Goal: Book appointment/travel/reservation

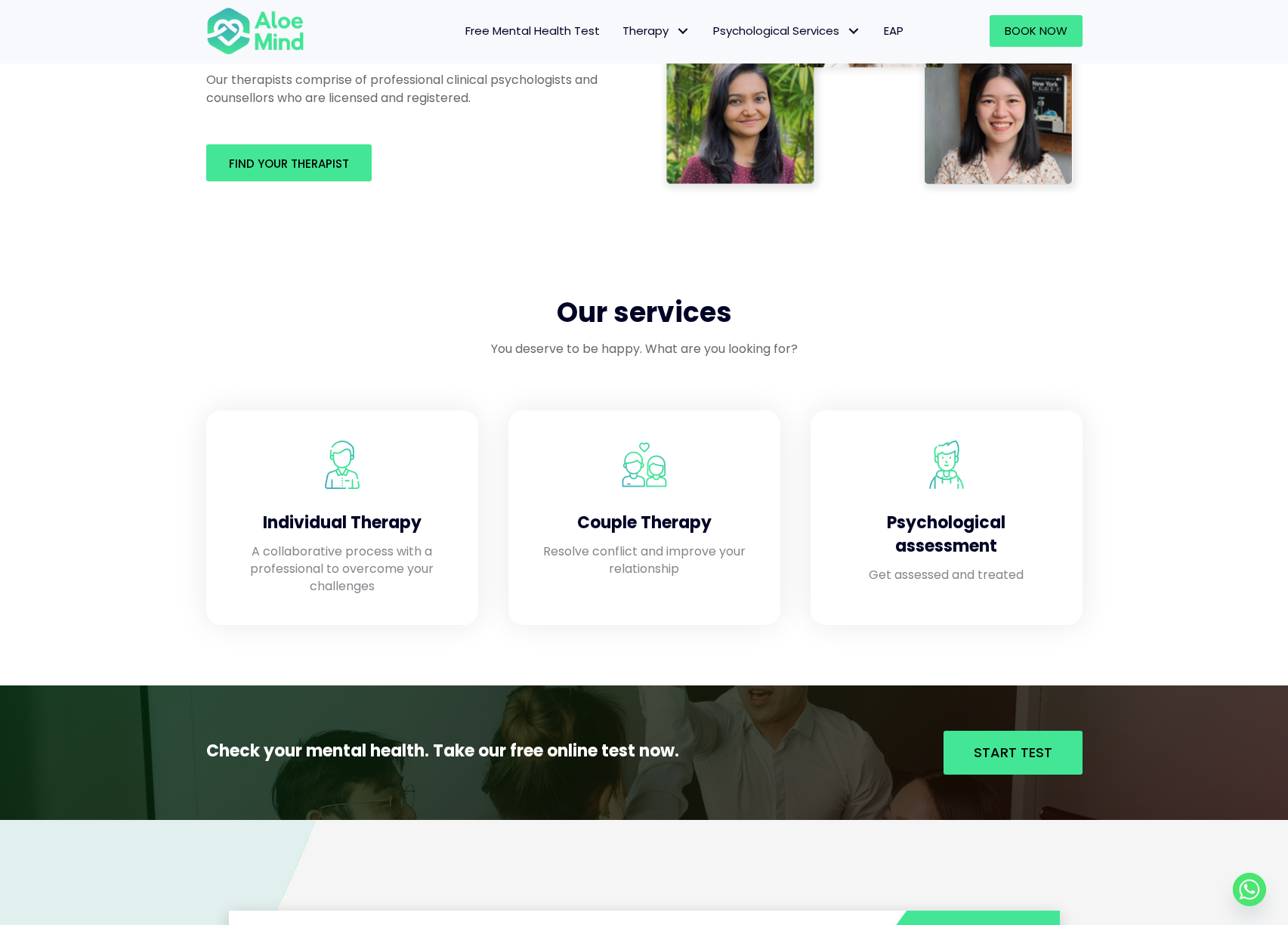
scroll to position [1014, 0]
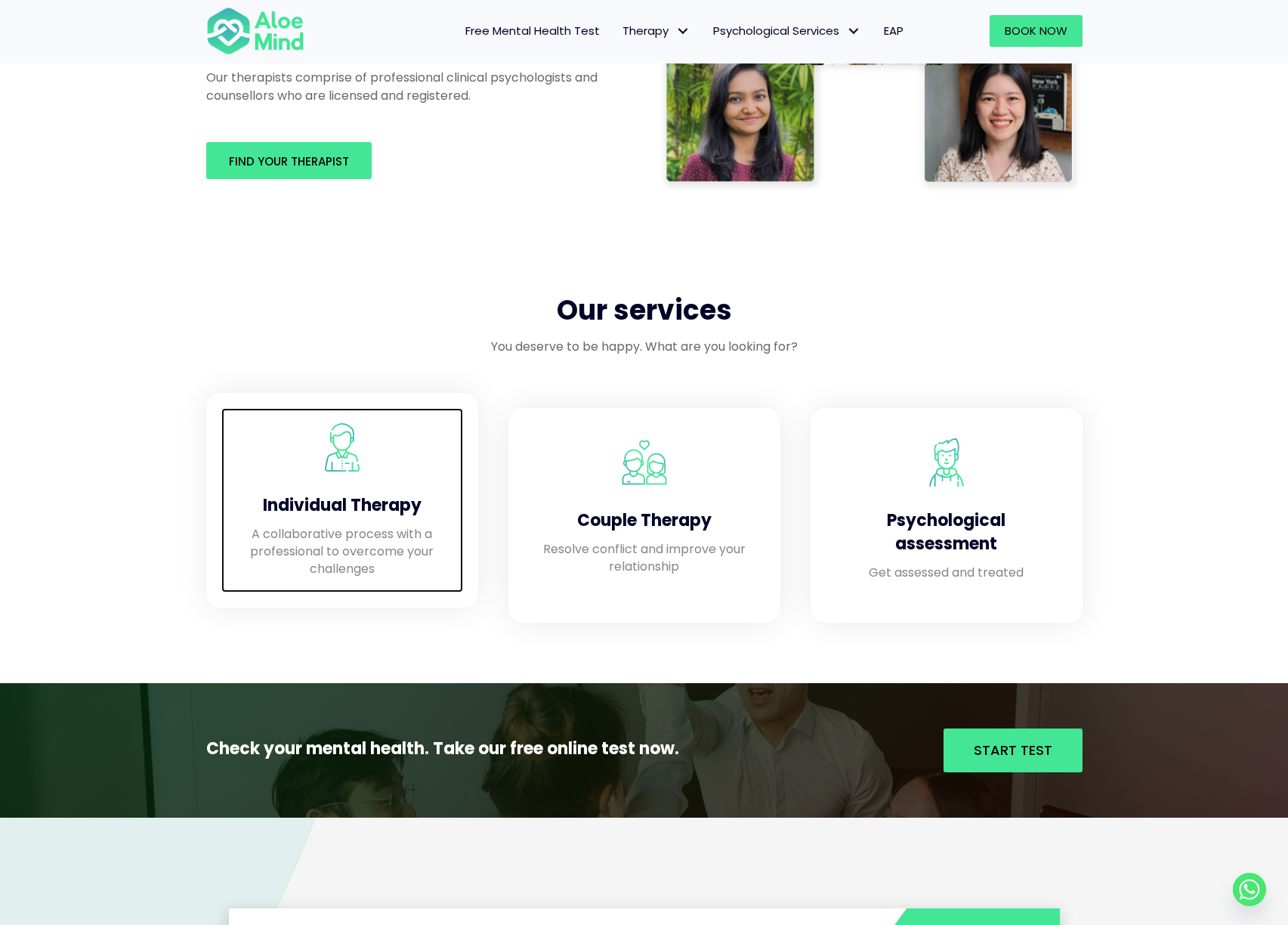
click at [298, 507] on h4 "Individual Therapy" at bounding box center [342, 506] width 211 height 23
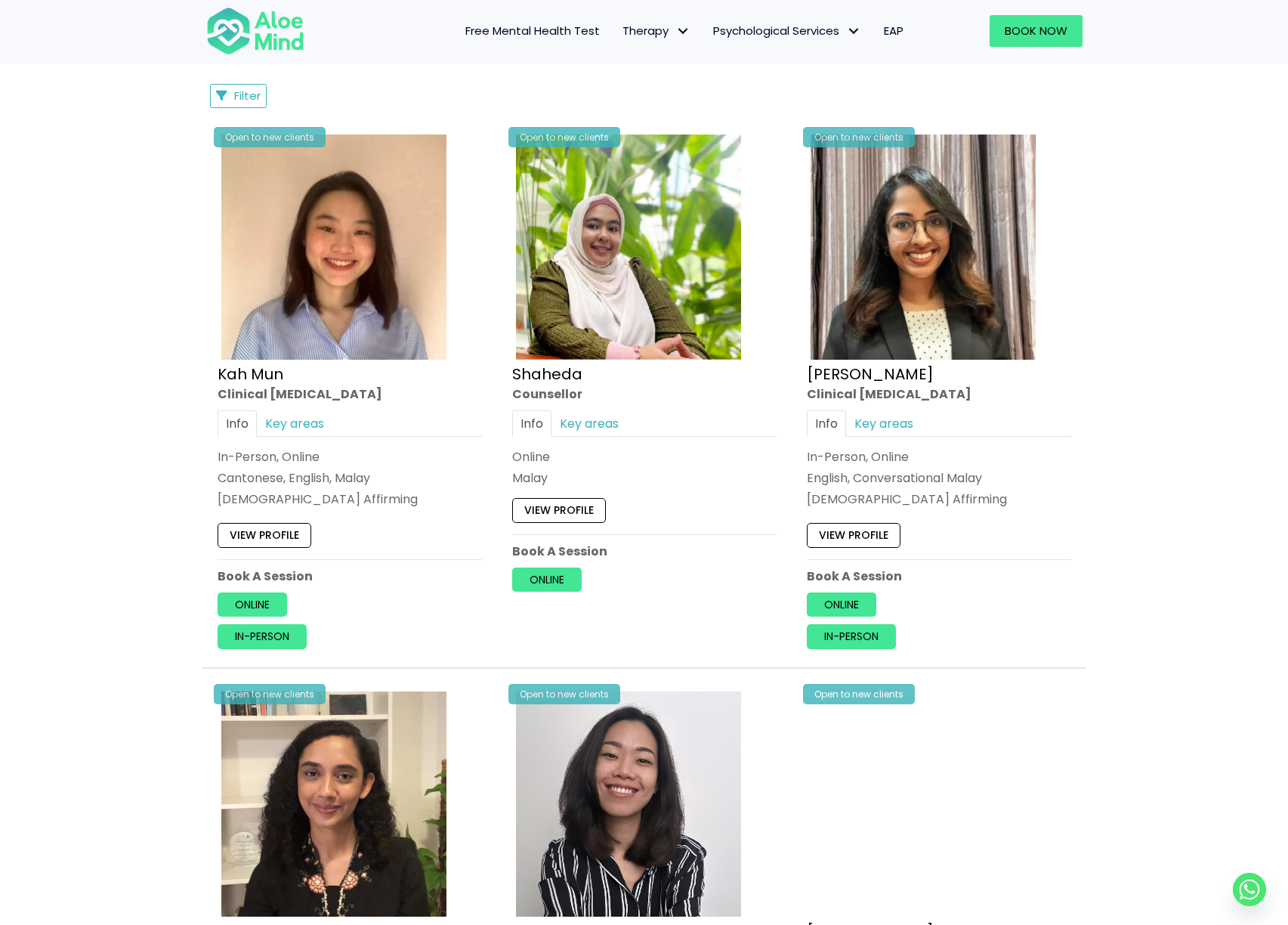
scroll to position [726, 0]
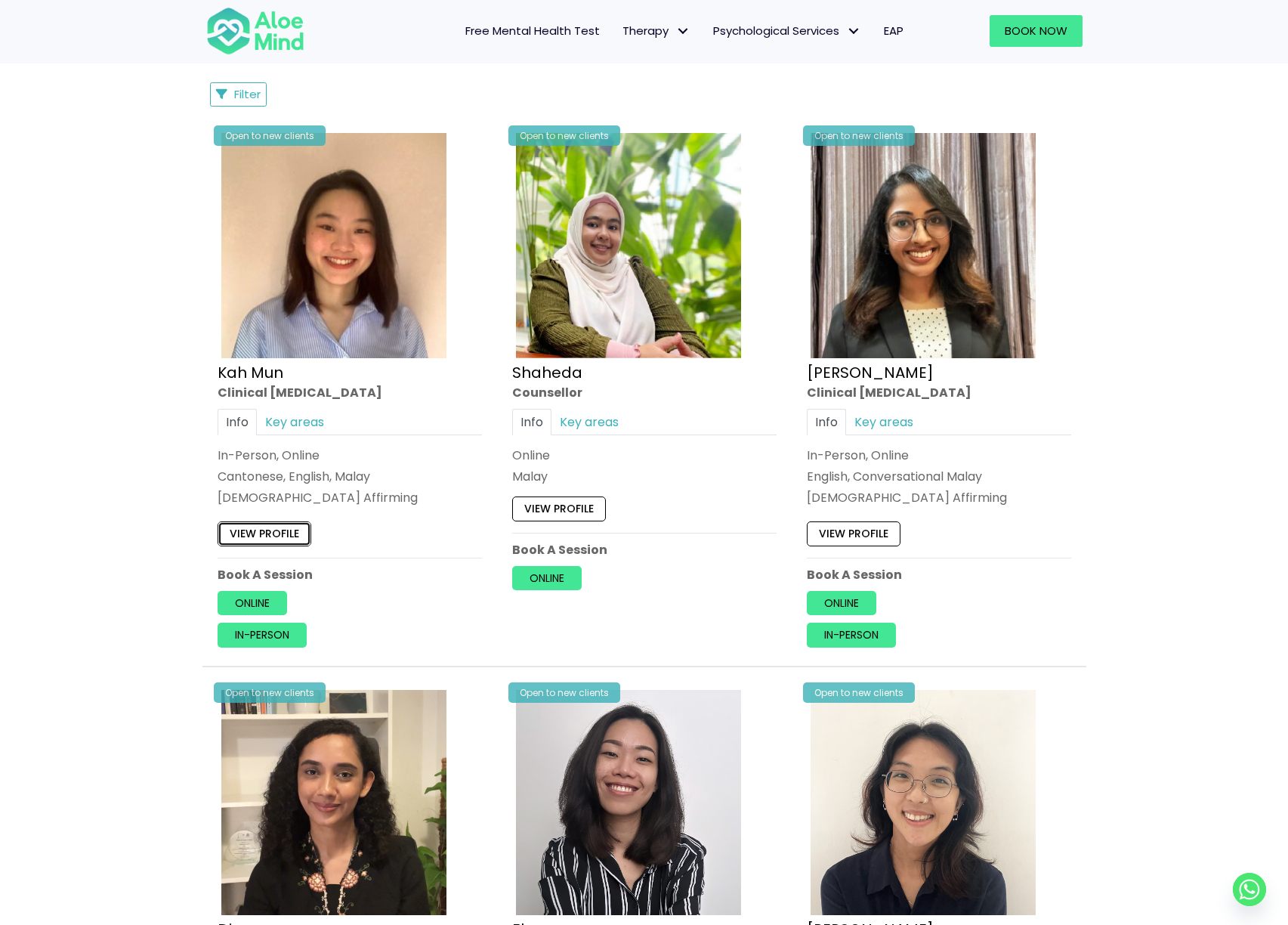
click at [284, 536] on link "View profile" at bounding box center [264, 533] width 94 height 24
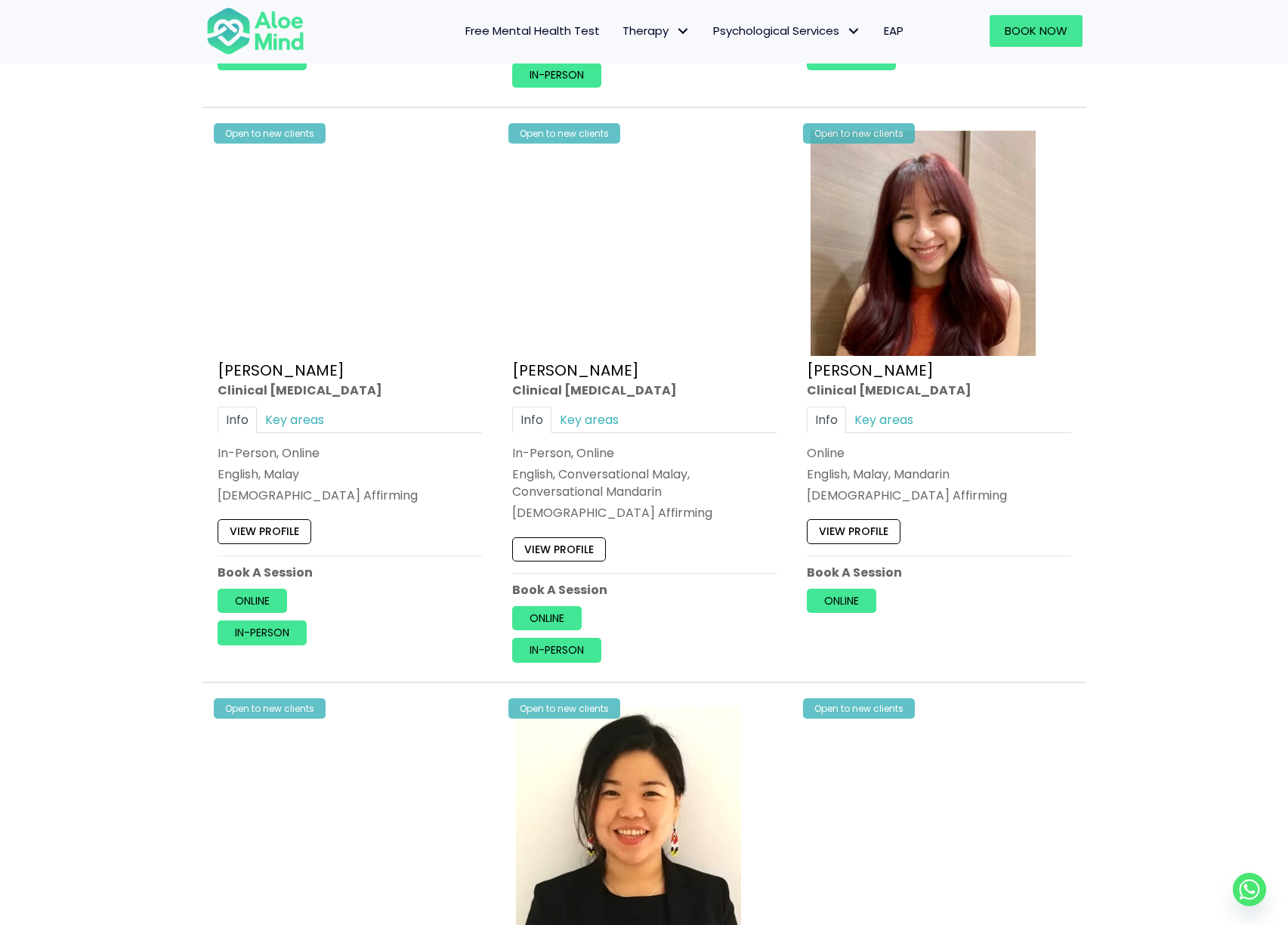
scroll to position [1934, 0]
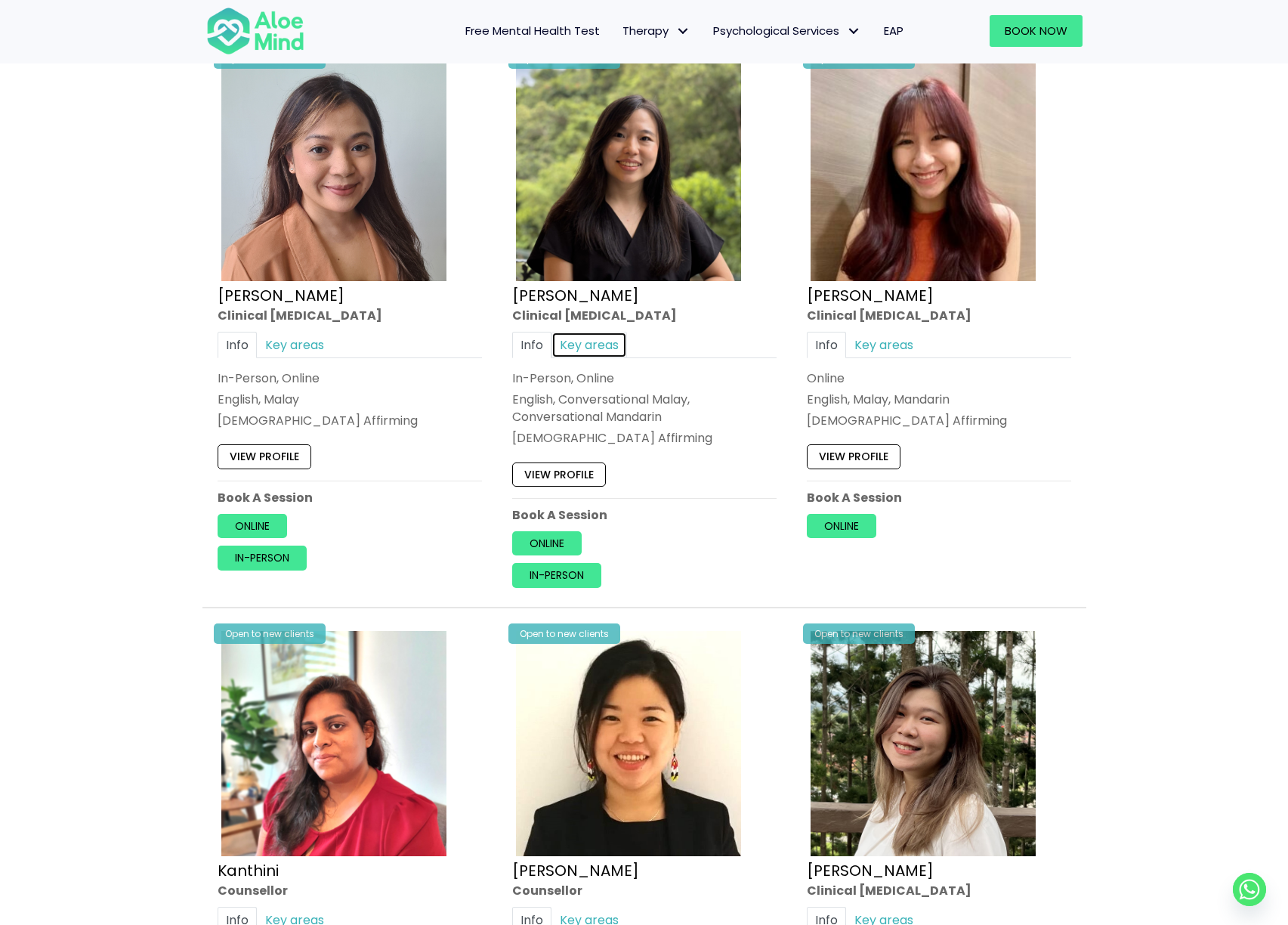
click at [589, 340] on link "Key areas" at bounding box center [589, 345] width 75 height 27
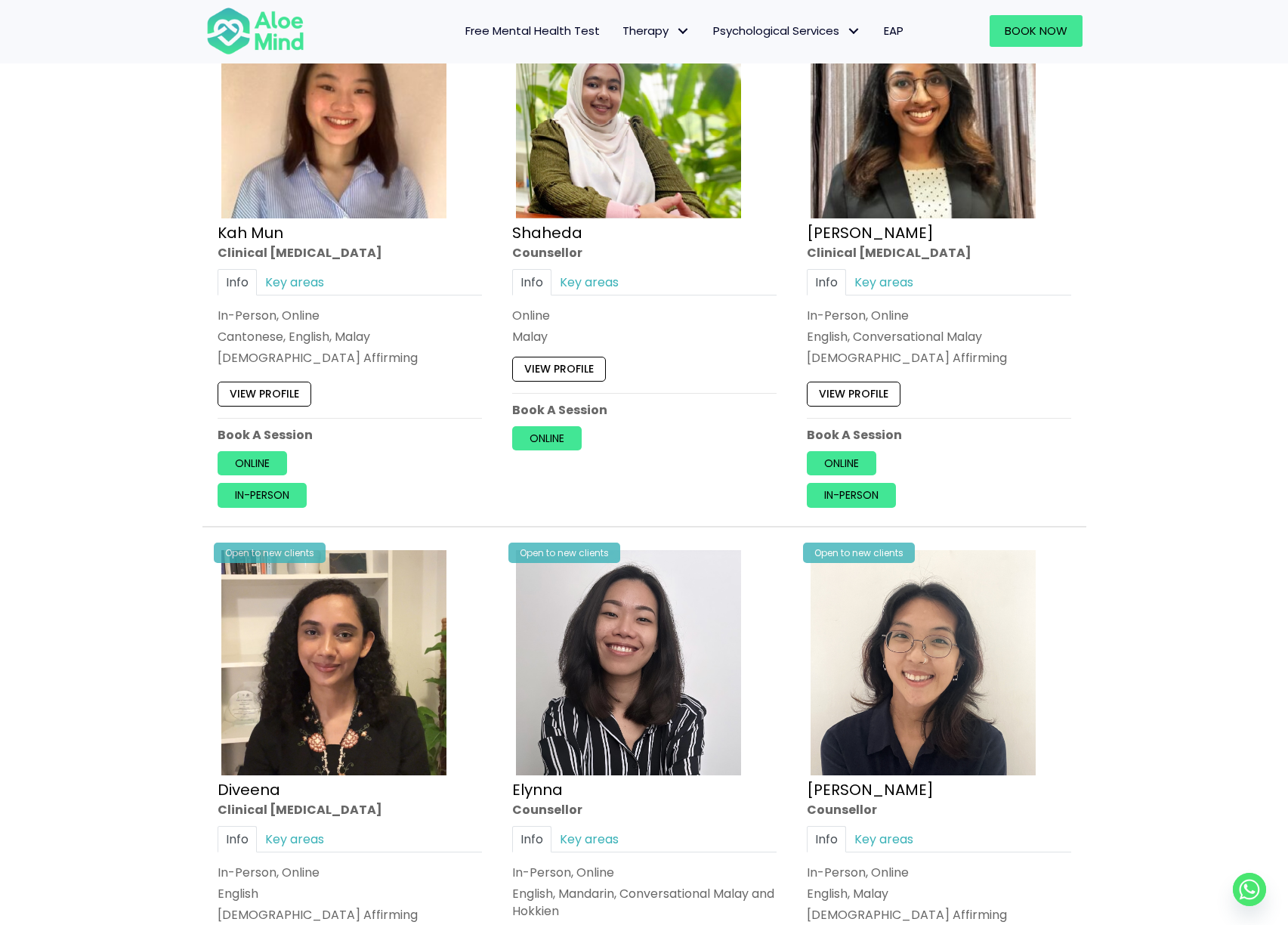
scroll to position [725, 0]
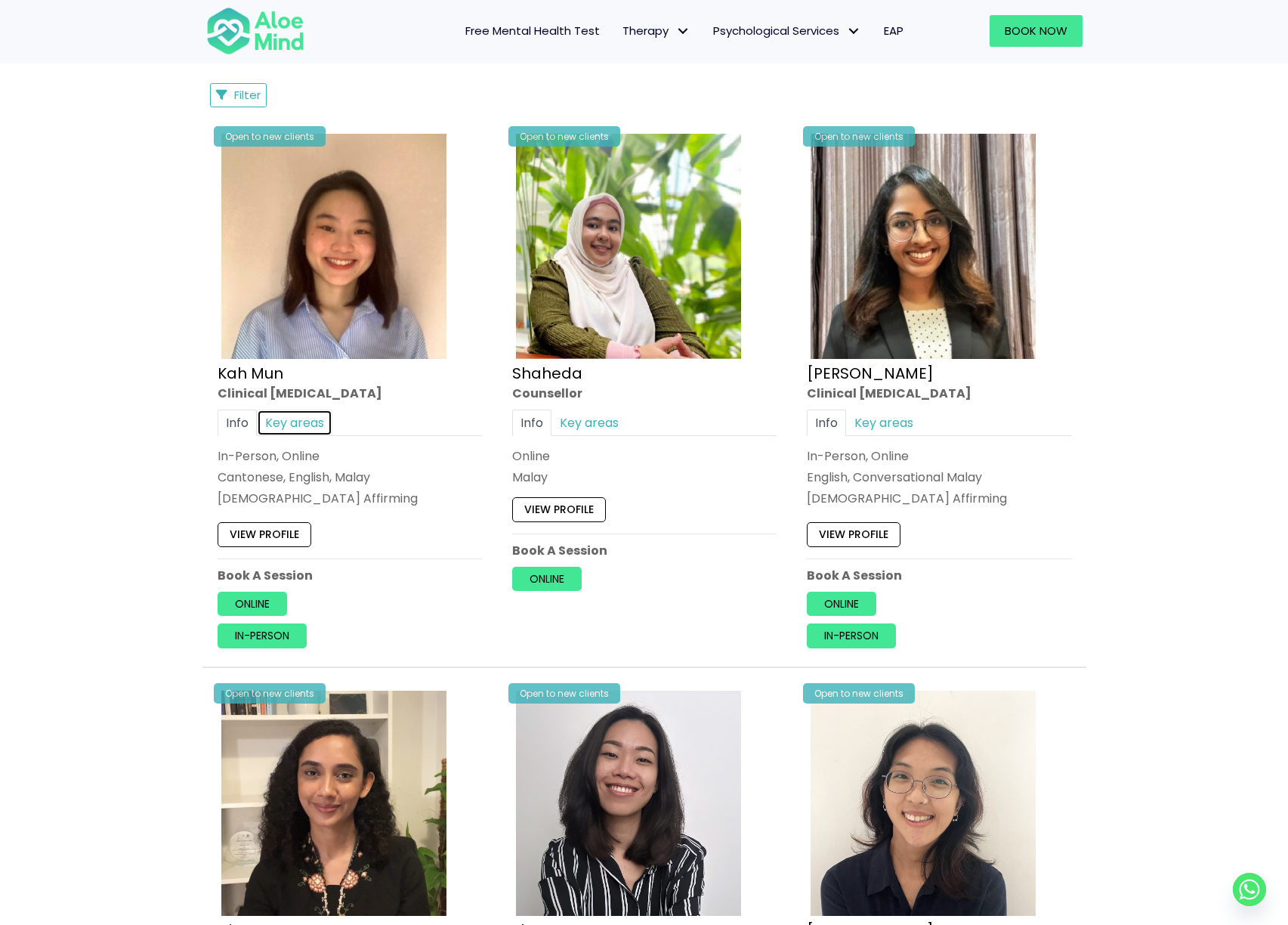
click at [313, 417] on link "Key areas" at bounding box center [294, 423] width 75 height 27
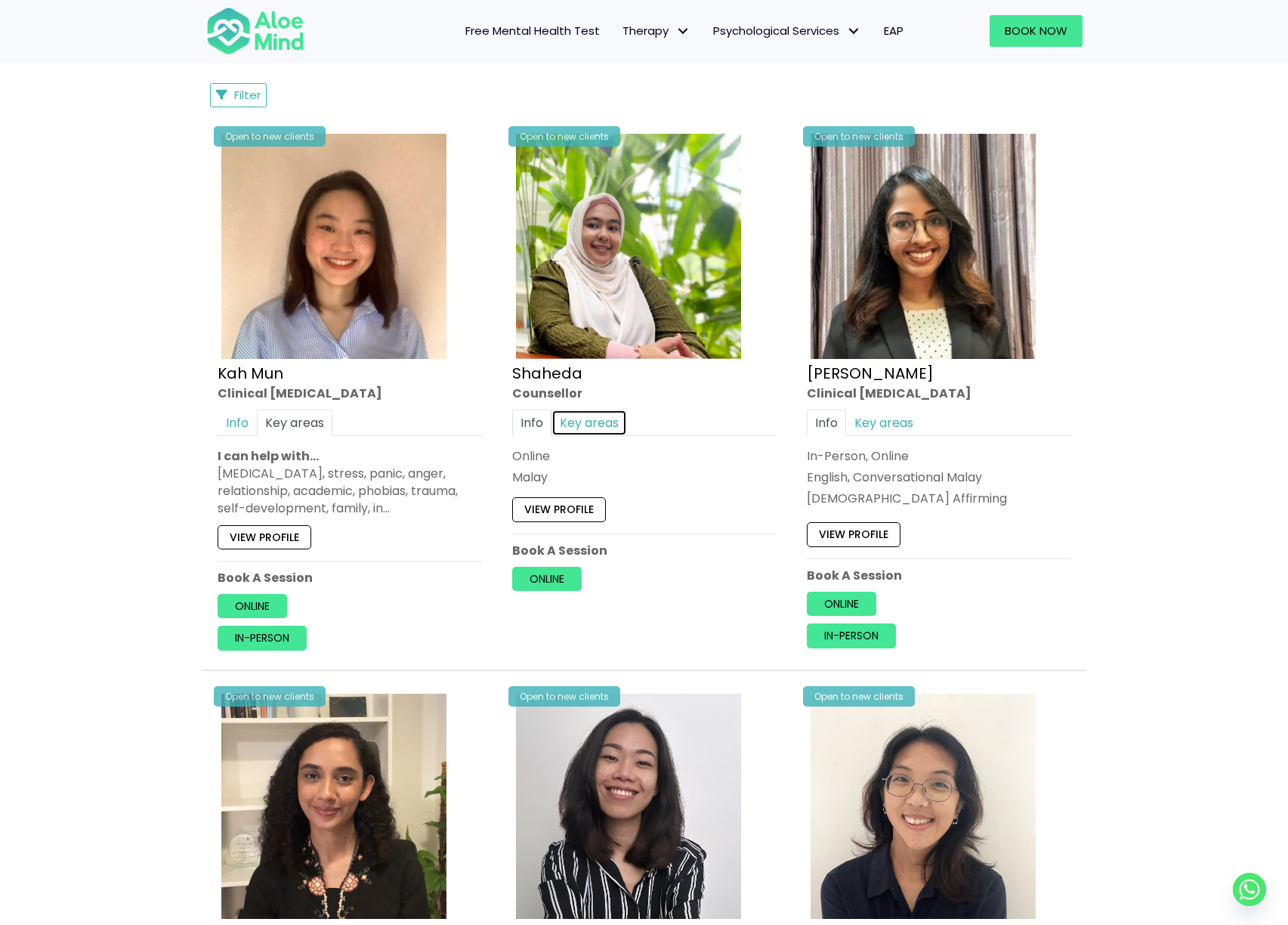
click at [565, 415] on link "Key areas" at bounding box center [589, 423] width 75 height 27
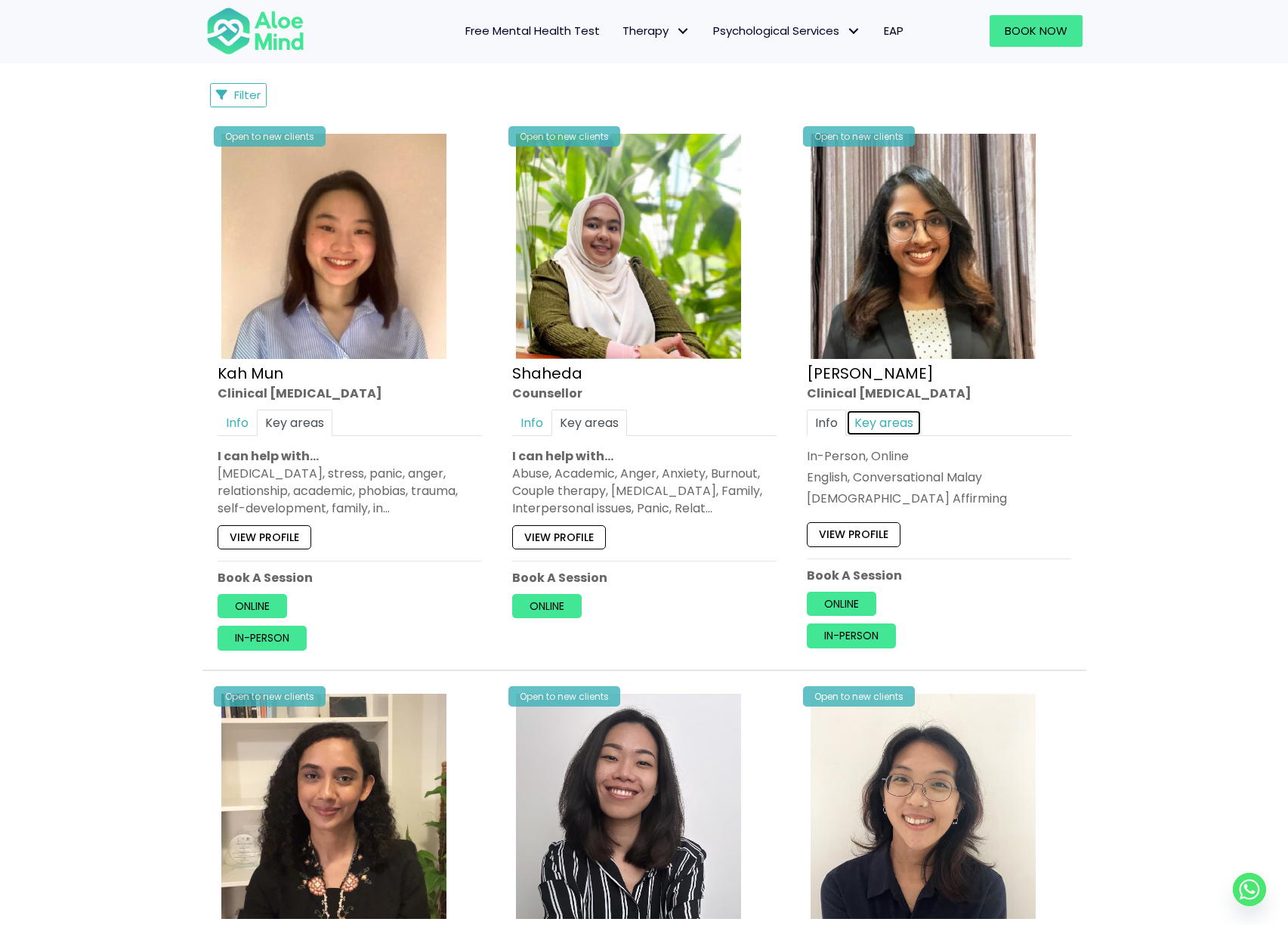
click at [911, 426] on link "Key areas" at bounding box center [883, 423] width 75 height 27
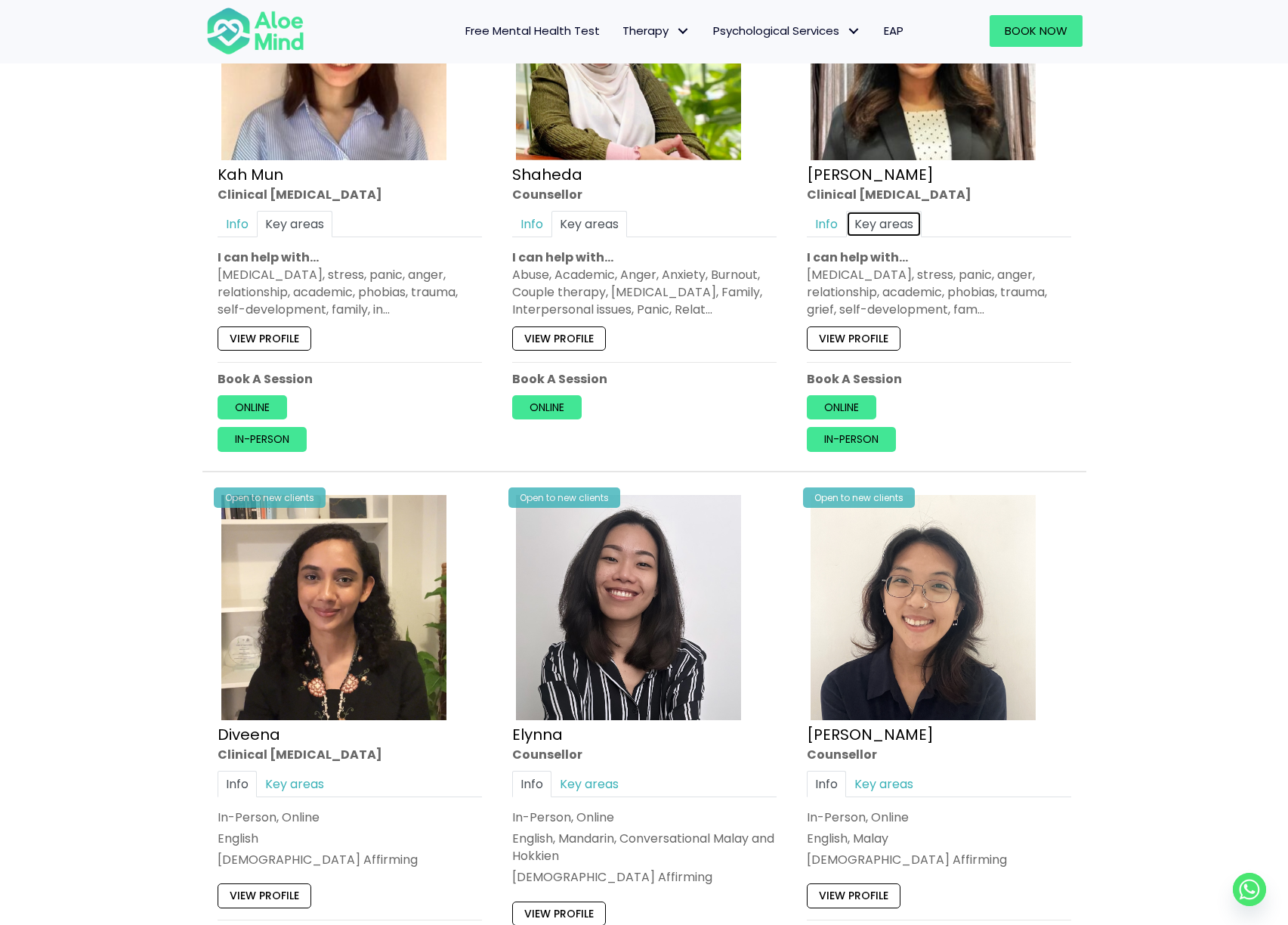
scroll to position [1222, 0]
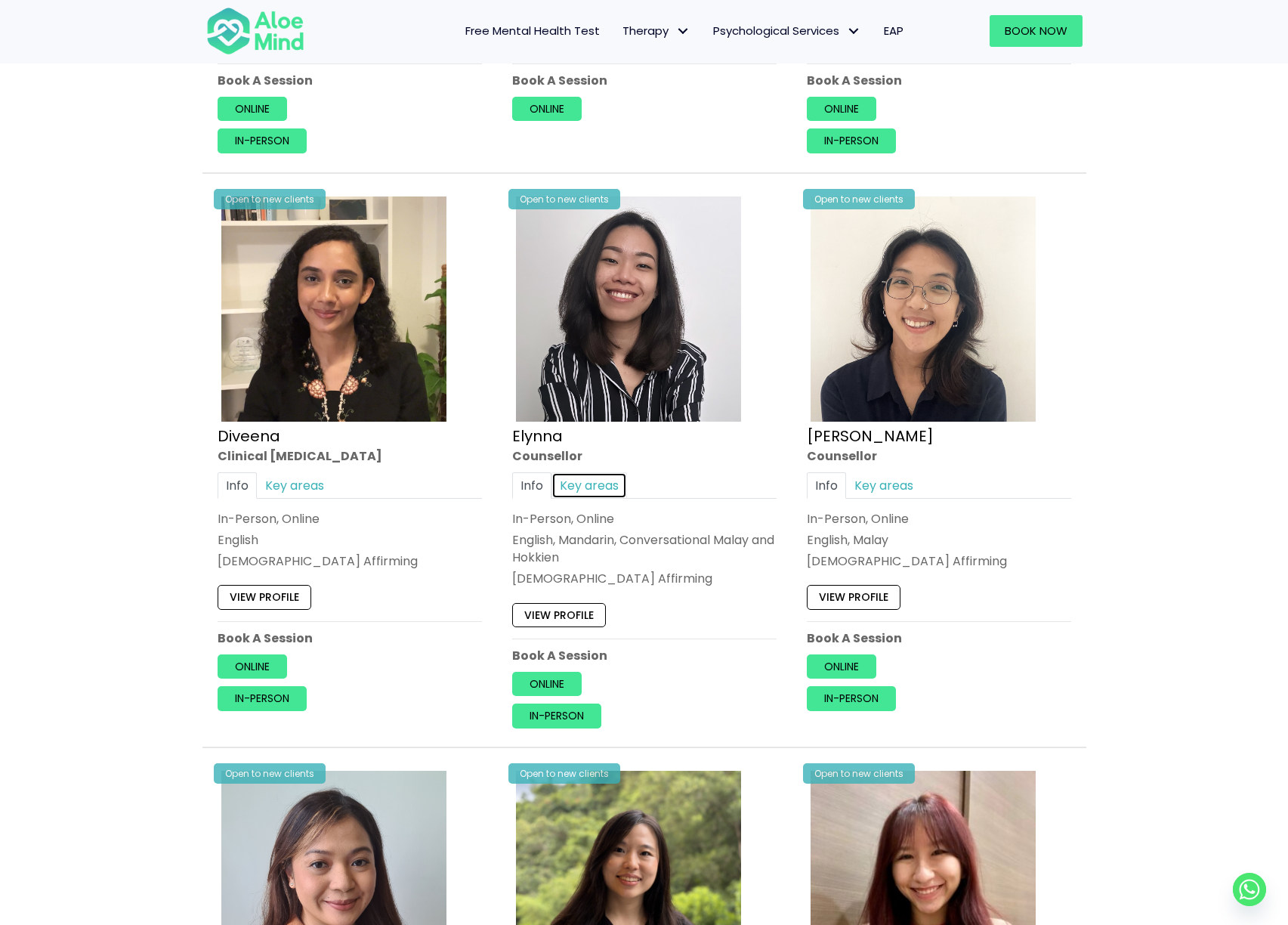
click at [575, 475] on link "Key areas" at bounding box center [589, 484] width 75 height 27
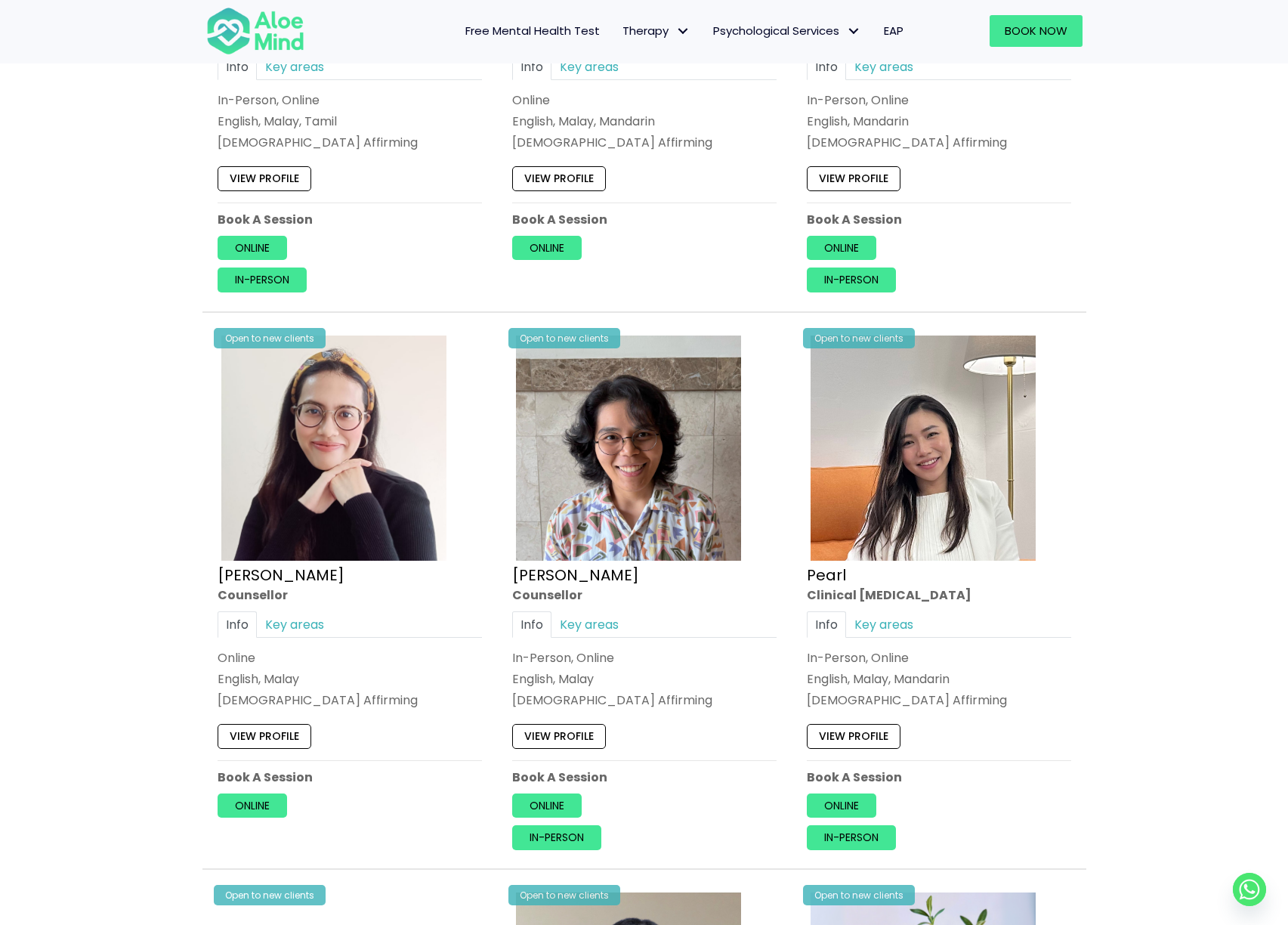
scroll to position [2865, 0]
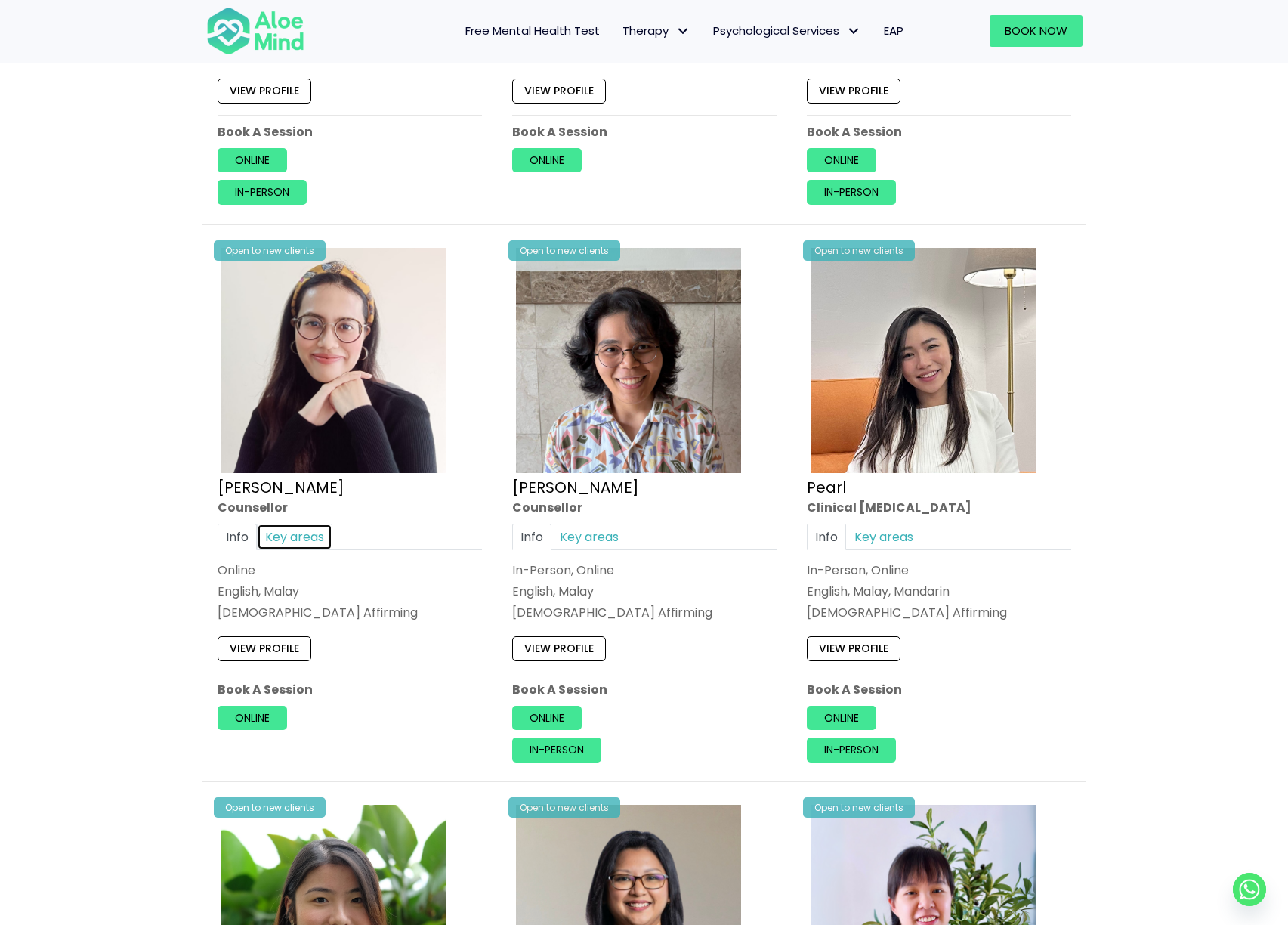
click at [303, 523] on link "Key areas" at bounding box center [294, 536] width 75 height 27
click at [609, 523] on link "Key areas" at bounding box center [589, 536] width 75 height 27
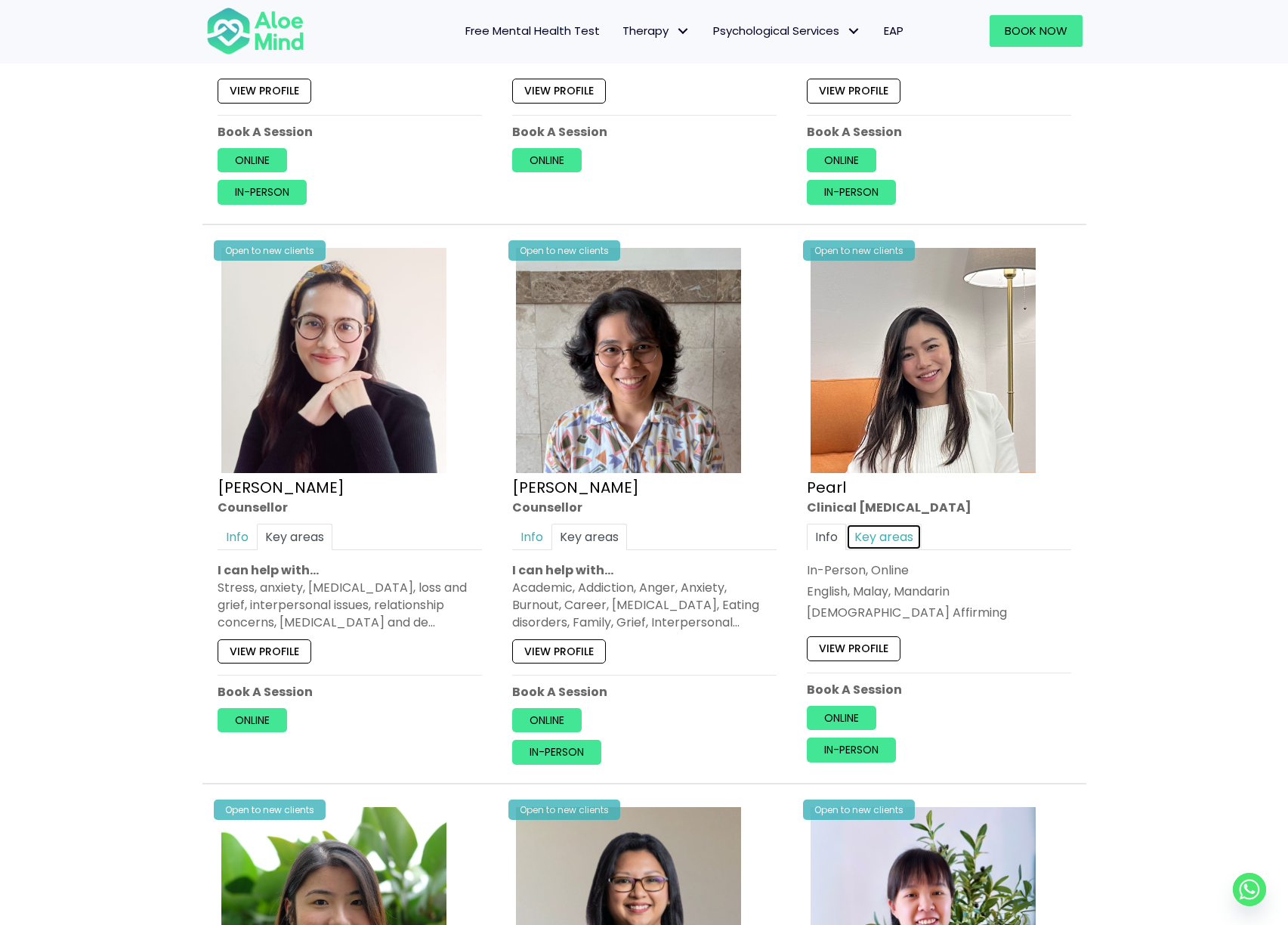
click at [910, 523] on link "Key areas" at bounding box center [883, 536] width 75 height 27
click at [831, 523] on link "Info" at bounding box center [826, 536] width 39 height 27
click at [837, 636] on link "View profile" at bounding box center [853, 649] width 94 height 24
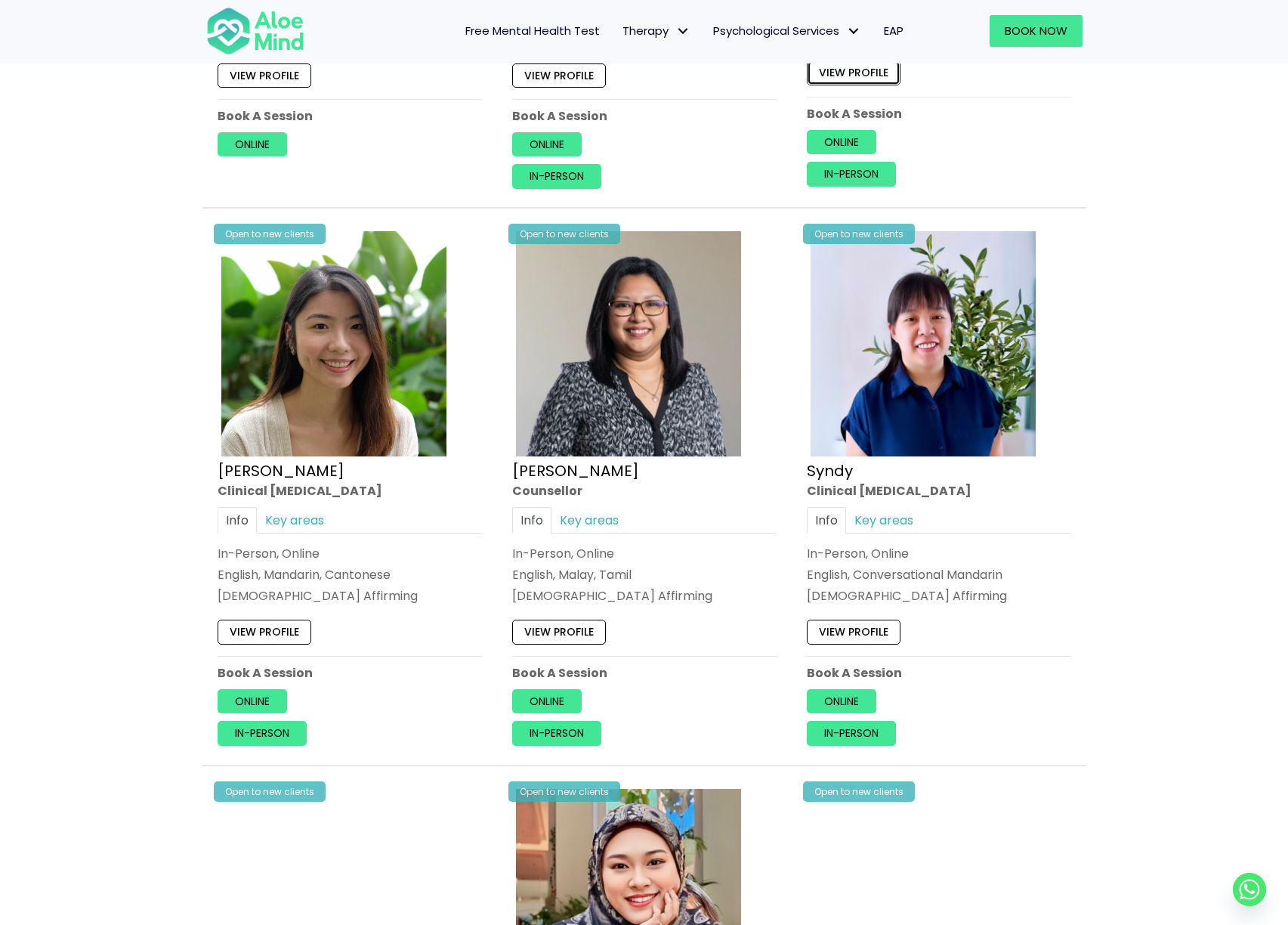
scroll to position [3470, 0]
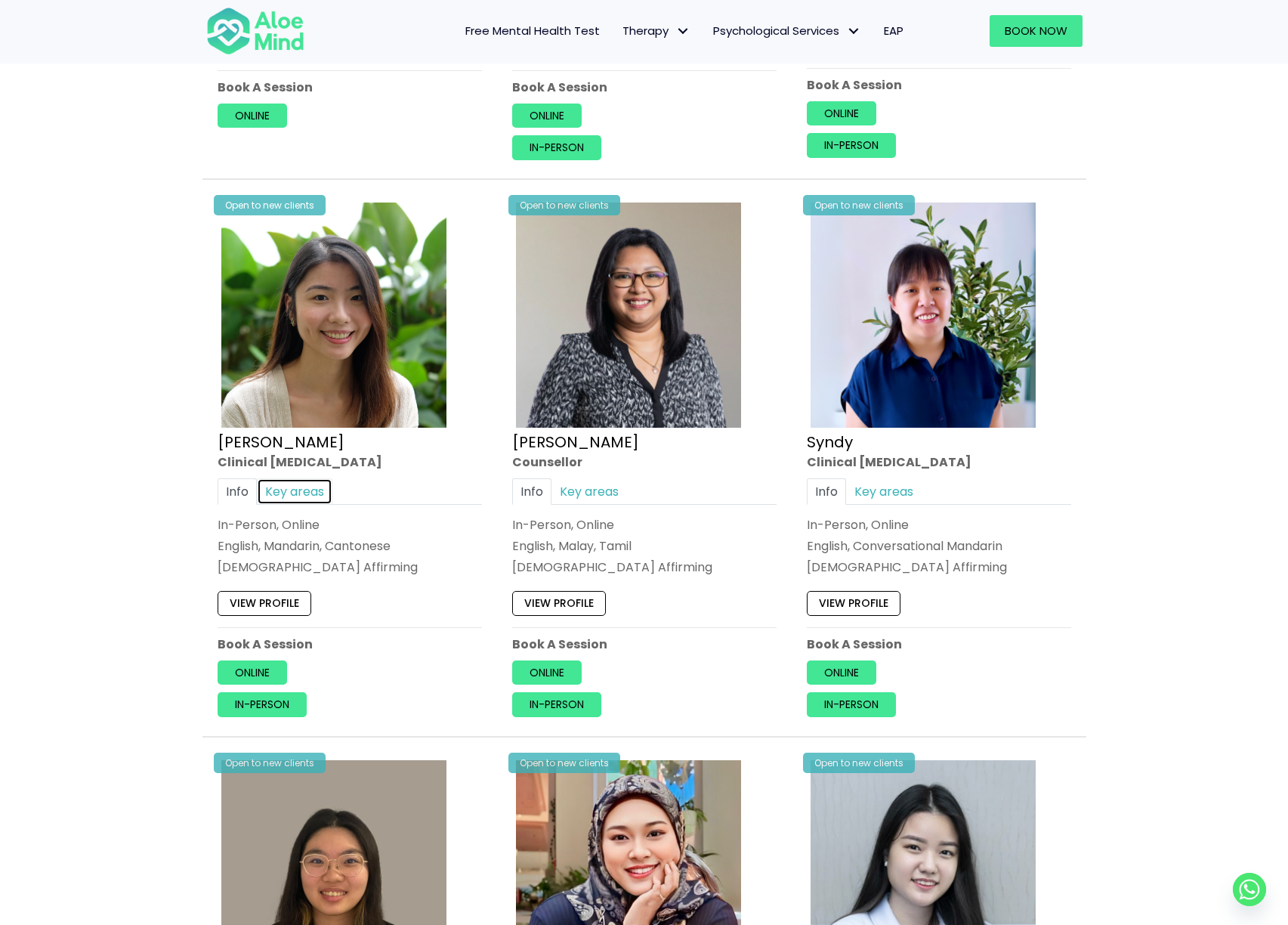
click at [265, 479] on link "Key areas" at bounding box center [294, 492] width 75 height 27
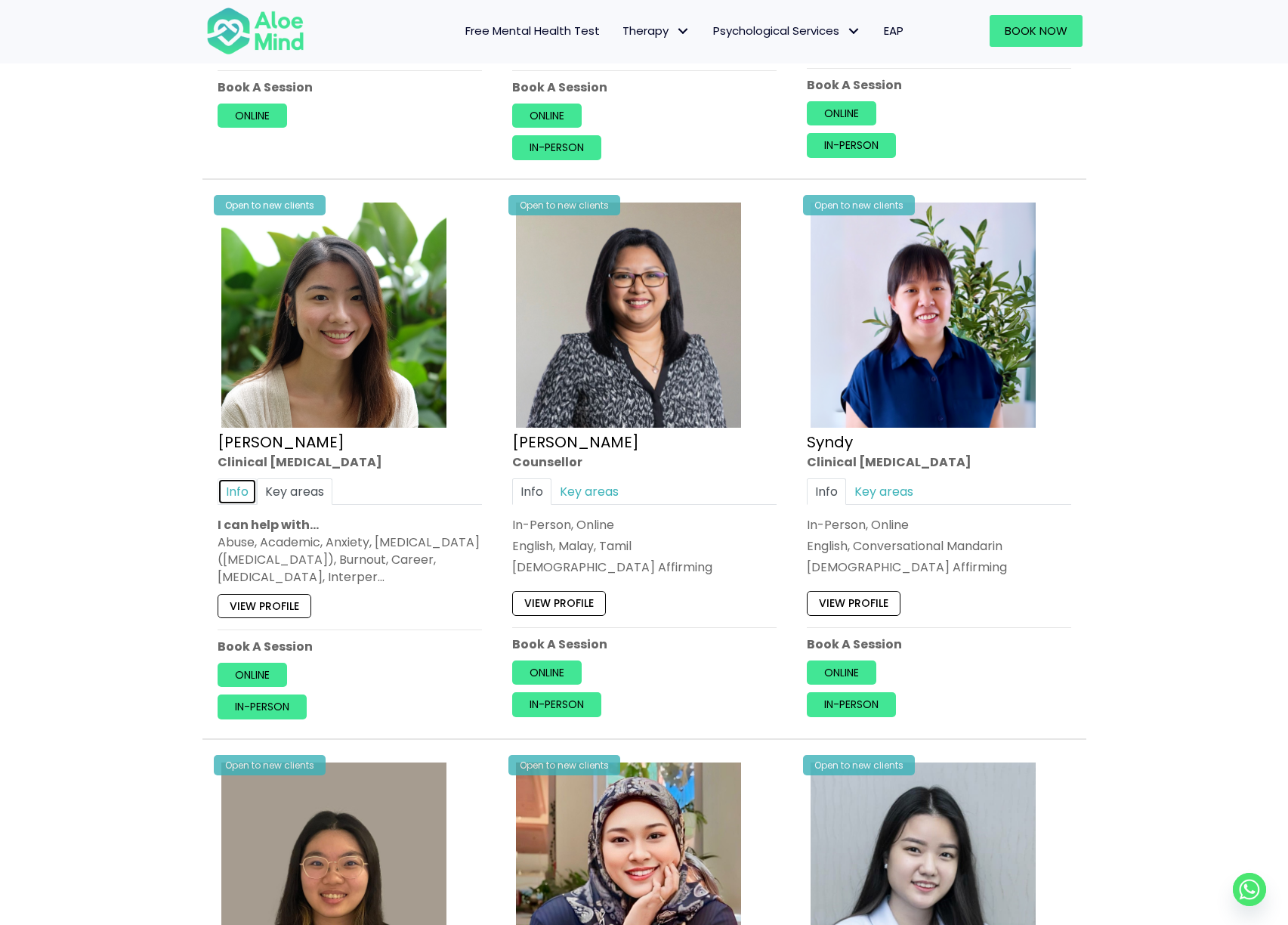
click at [219, 479] on link "Info" at bounding box center [237, 492] width 39 height 27
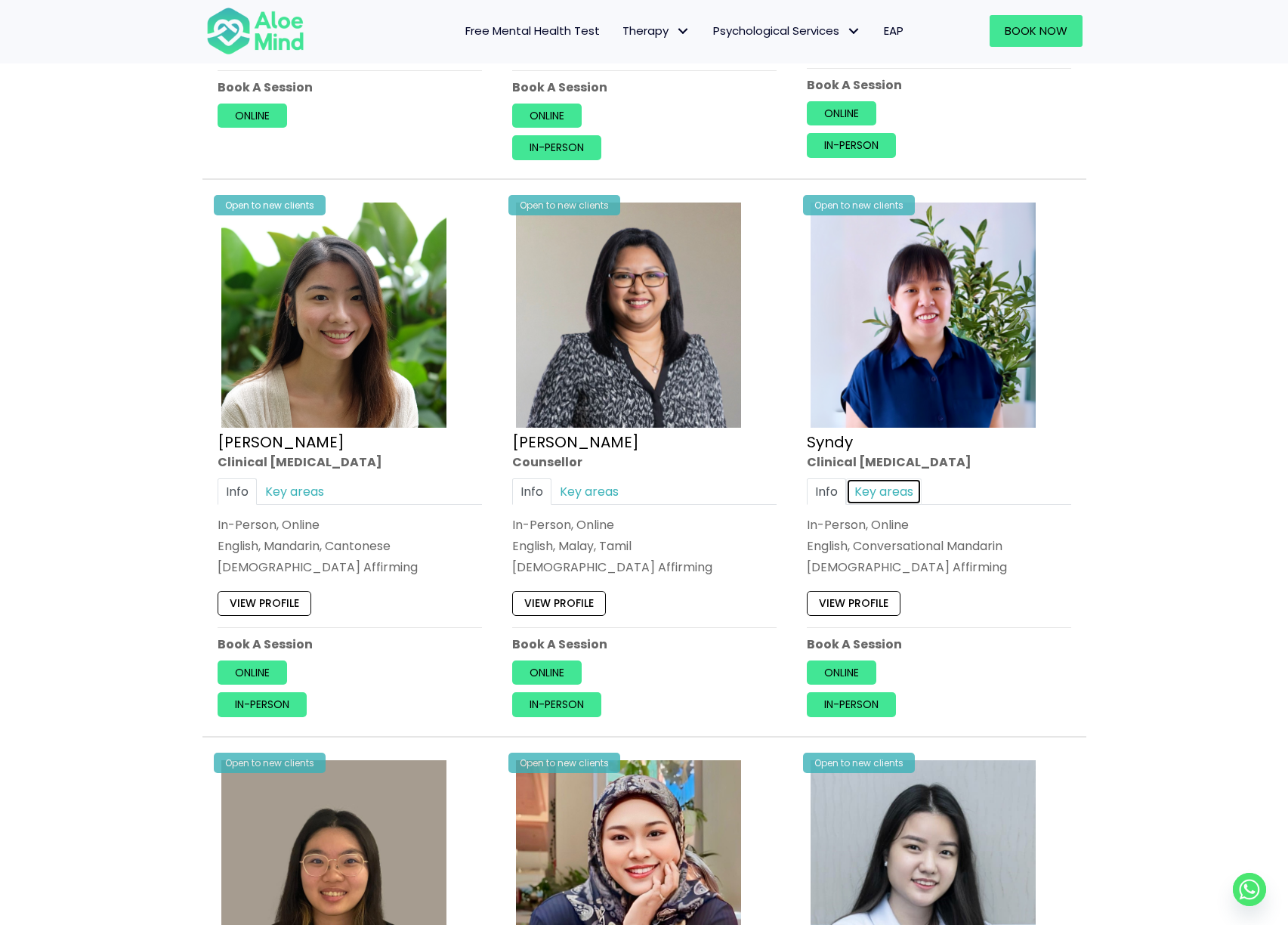
click at [910, 479] on link "Key areas" at bounding box center [883, 492] width 75 height 27
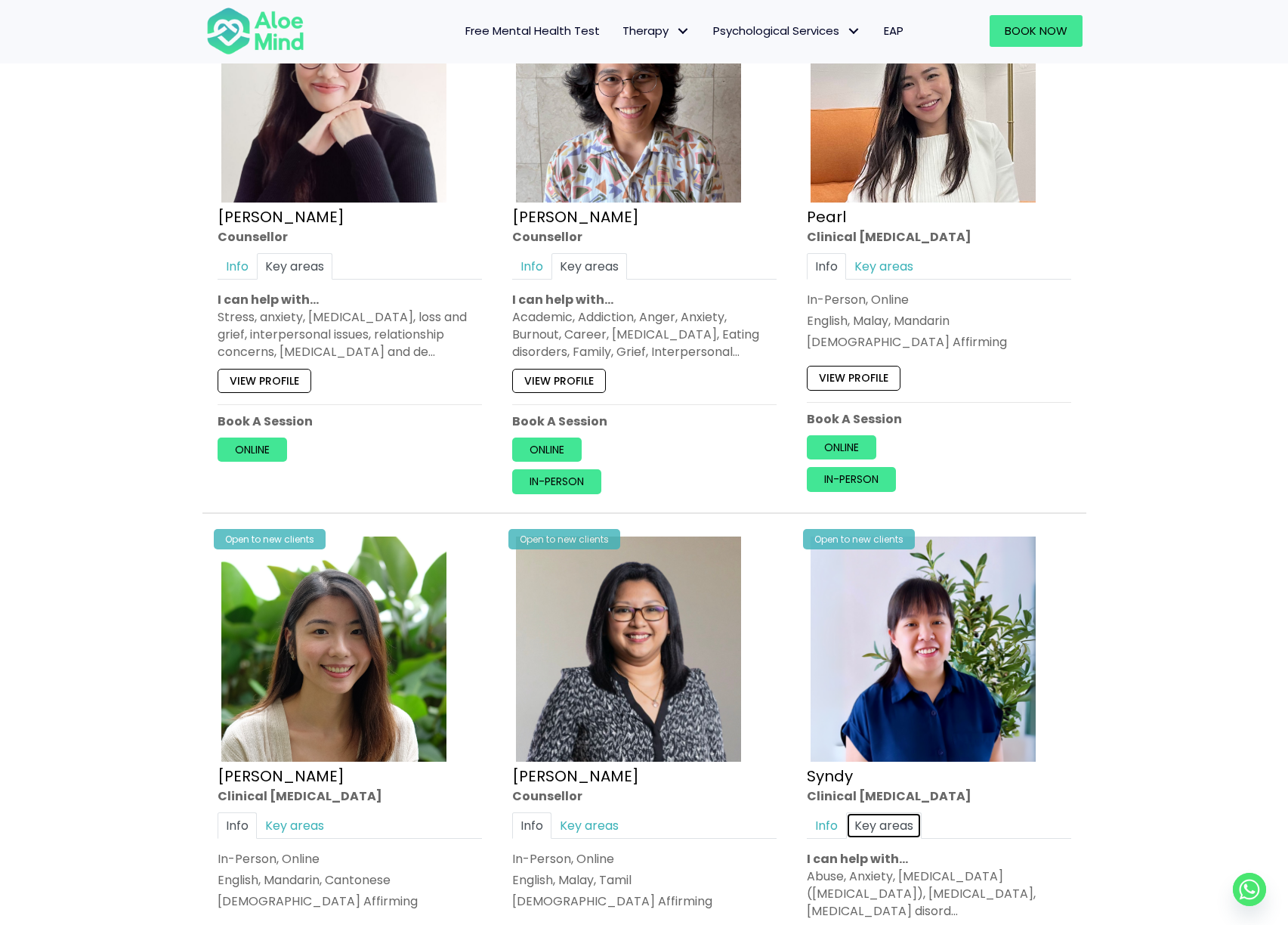
scroll to position [3270, 0]
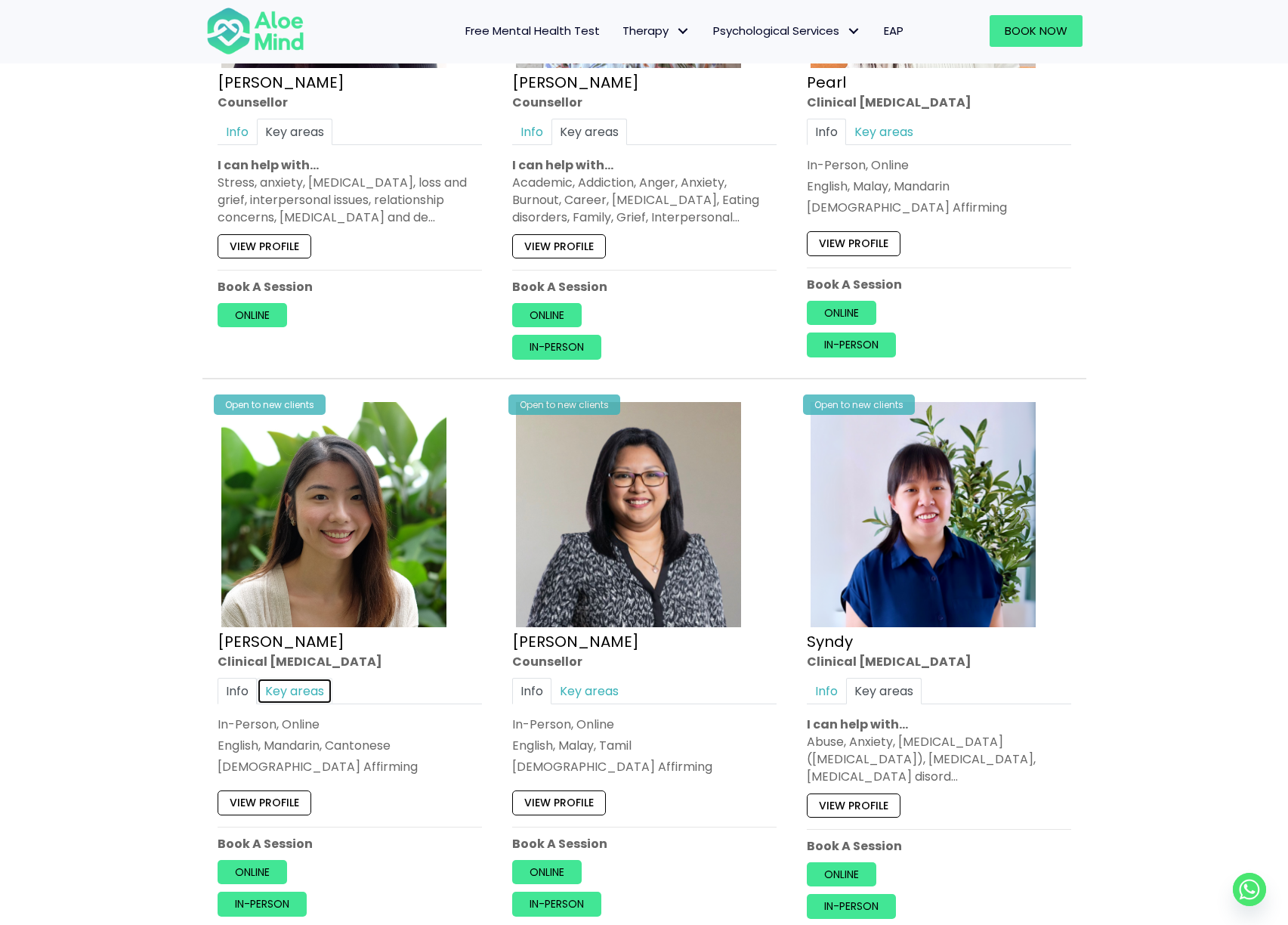
click at [316, 687] on link "Key areas" at bounding box center [294, 691] width 75 height 27
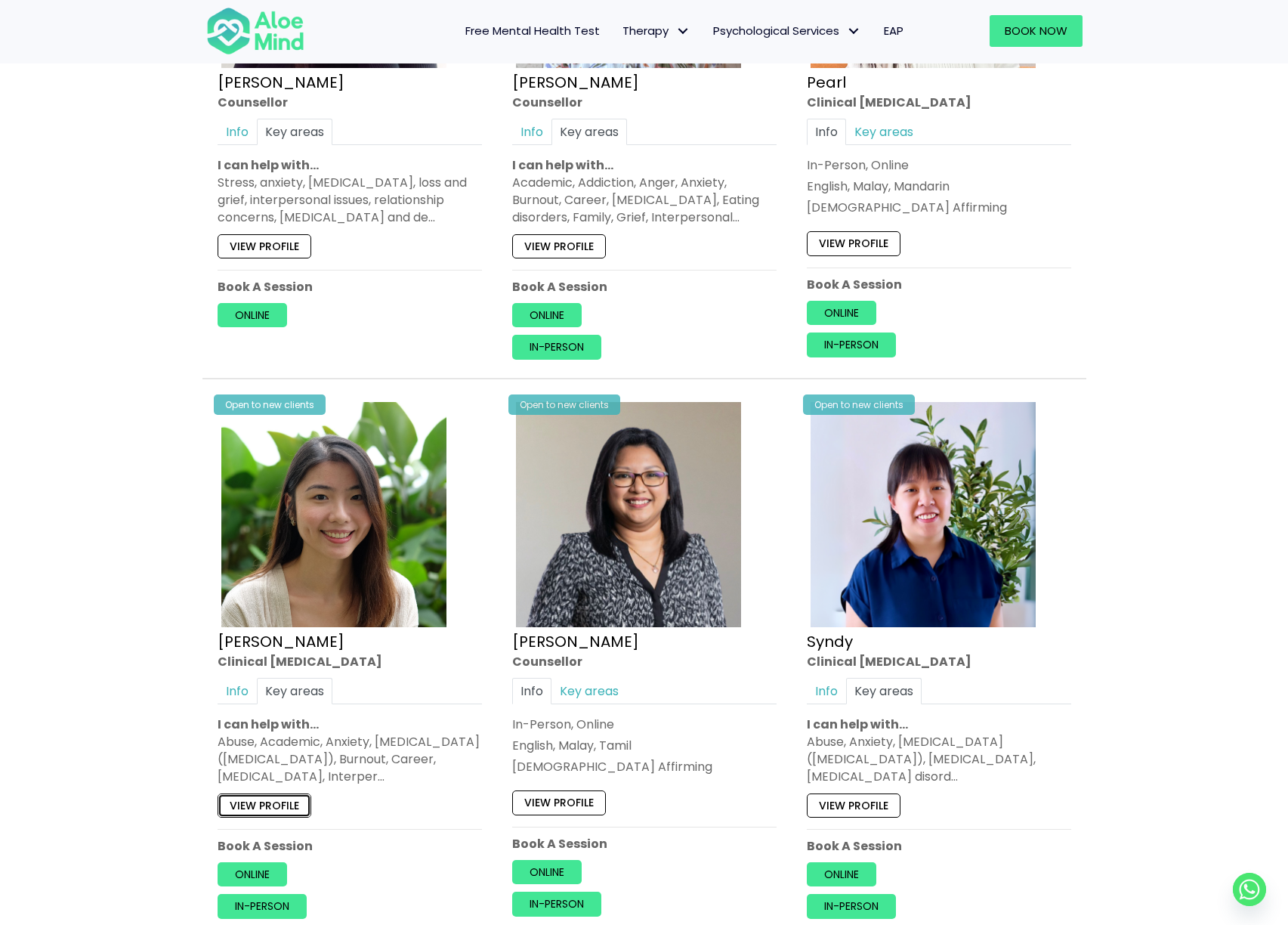
click at [255, 793] on link "View profile" at bounding box center [264, 805] width 94 height 24
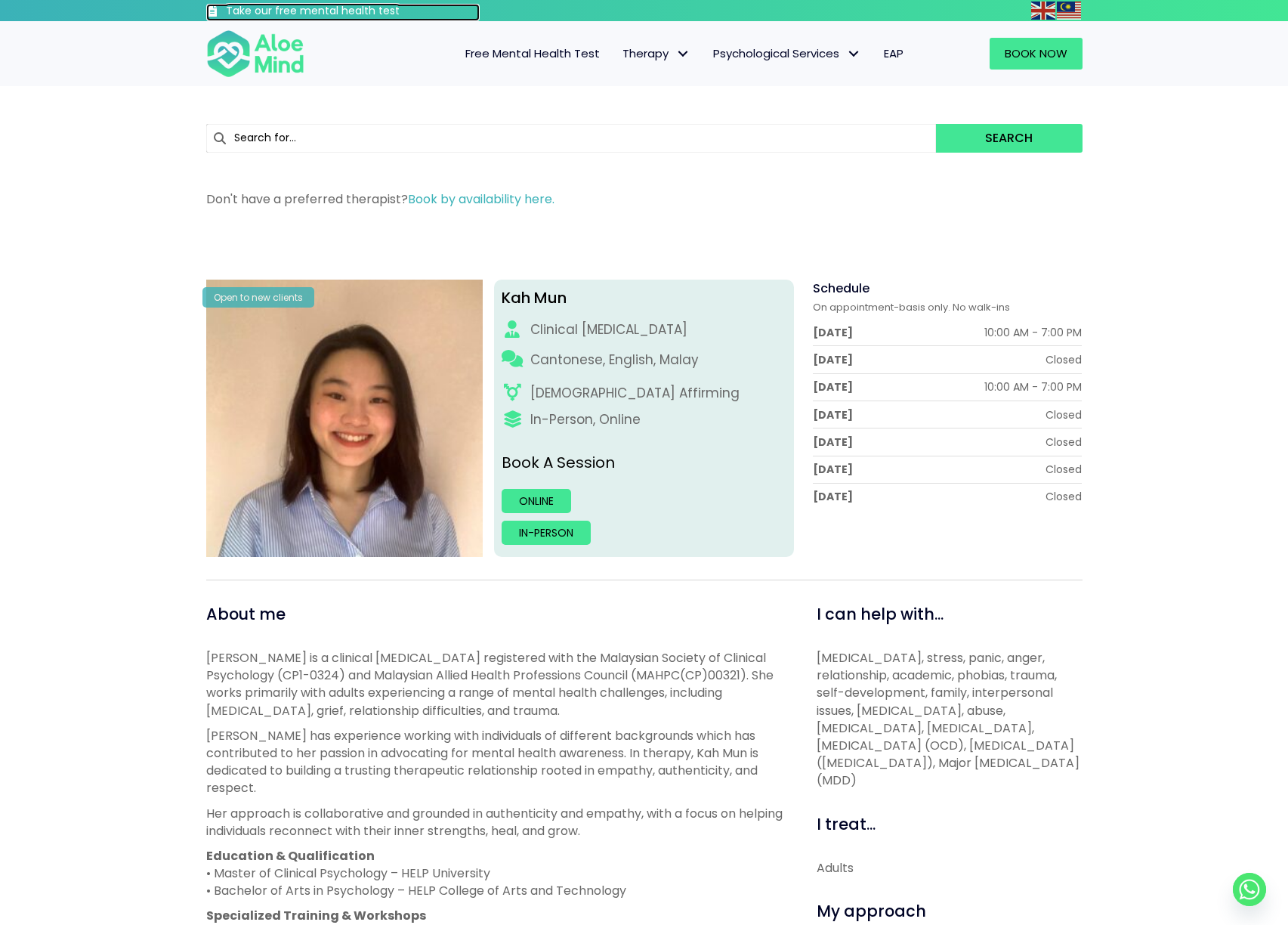
click at [287, 10] on h3 "Take our free mental health test" at bounding box center [353, 11] width 255 height 15
click at [324, 11] on h3 "Take our free mental health test" at bounding box center [353, 11] width 255 height 15
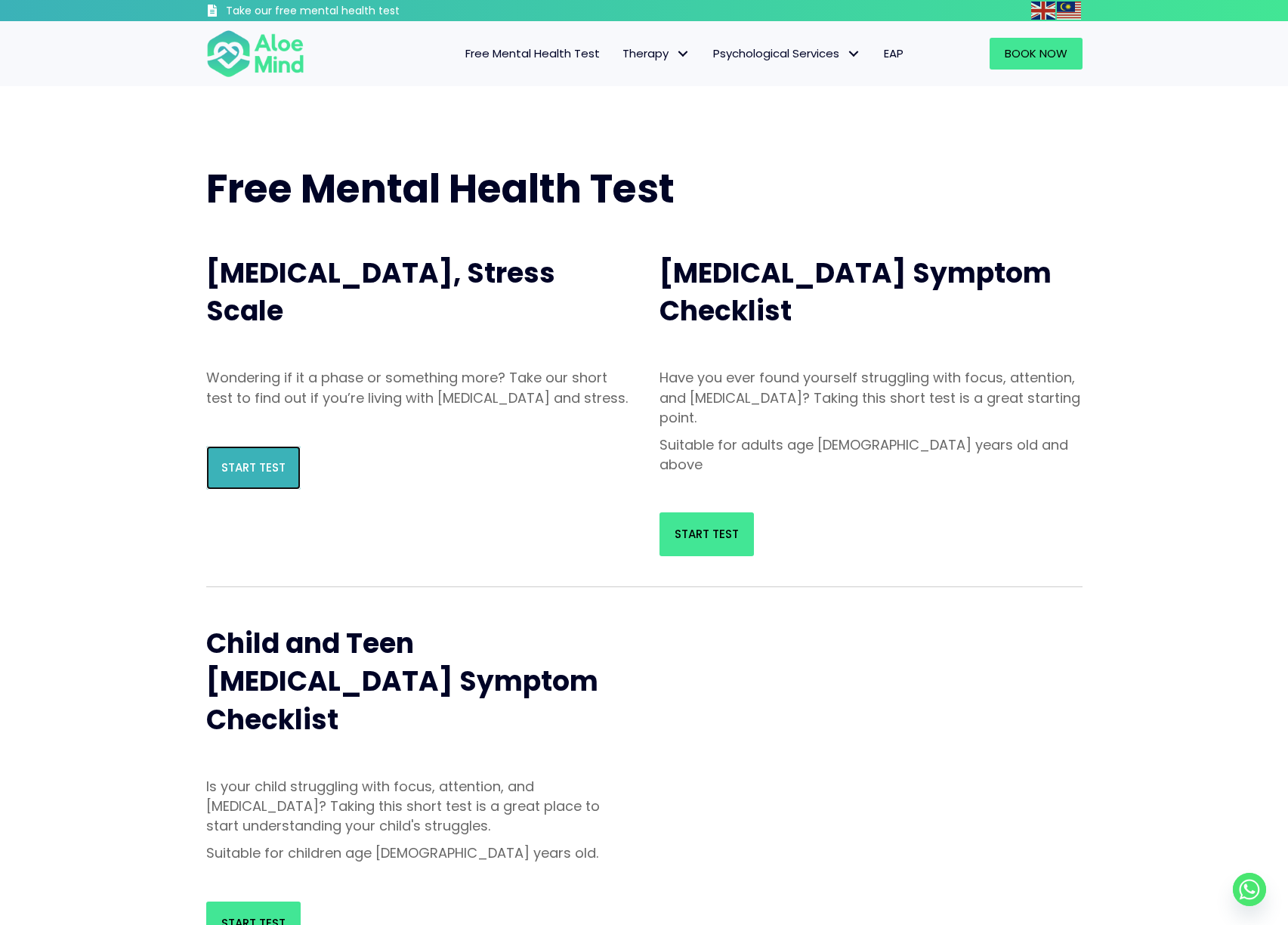
click at [289, 490] on link "Start Test" at bounding box center [253, 468] width 95 height 44
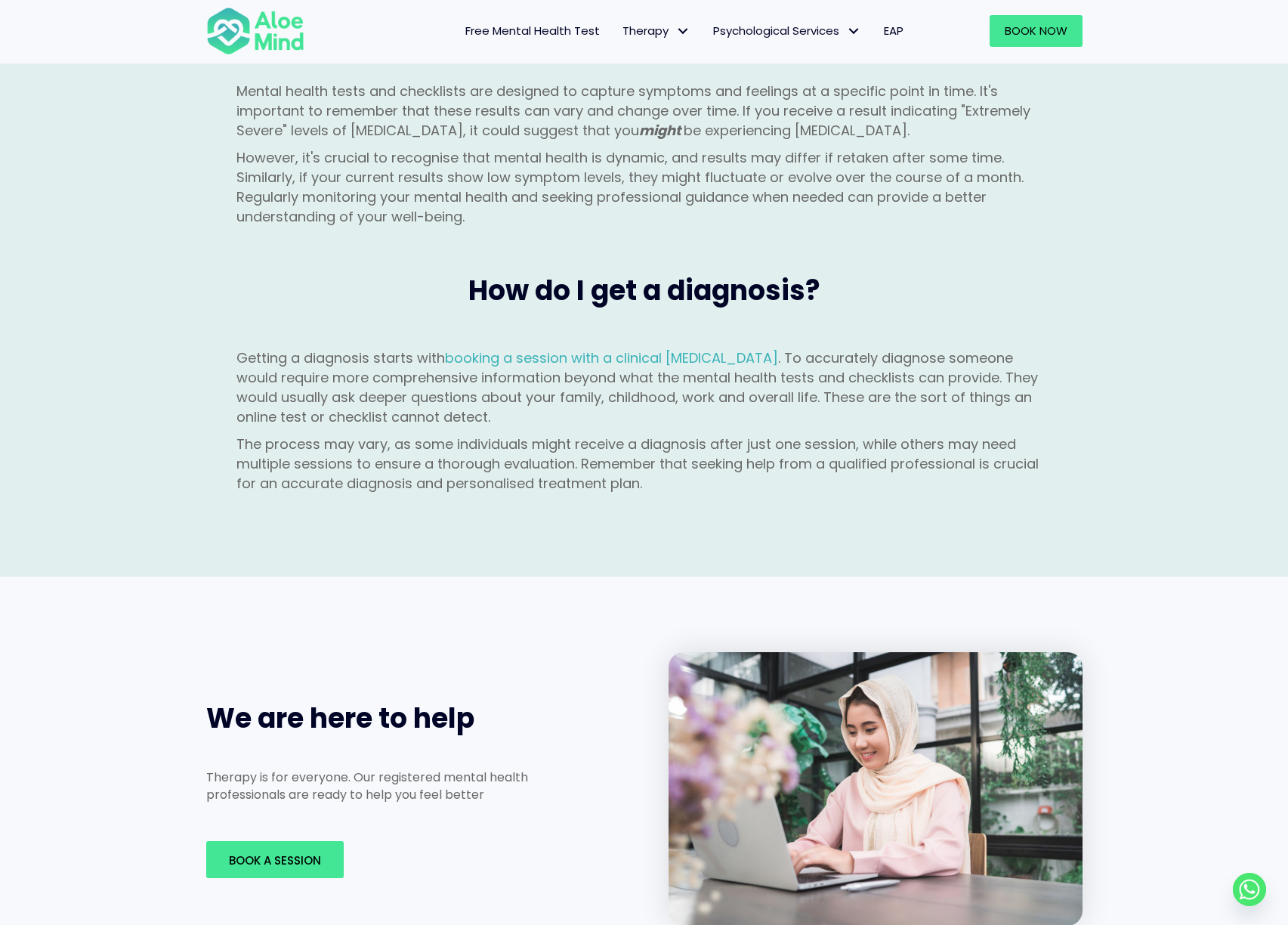
scroll to position [1821, 0]
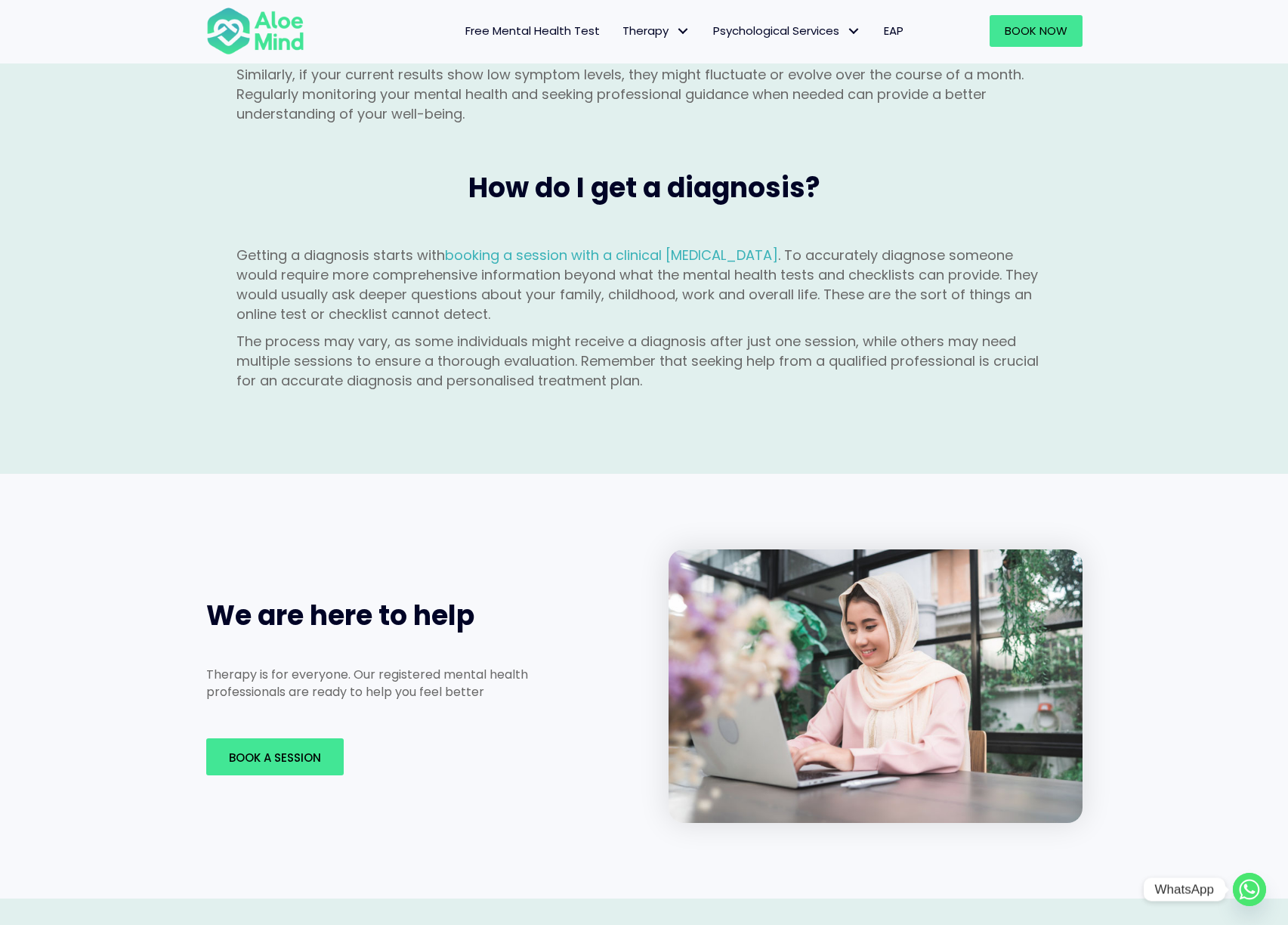
click at [1250, 893] on icon "Whatsapp" at bounding box center [1250, 889] width 11 height 10
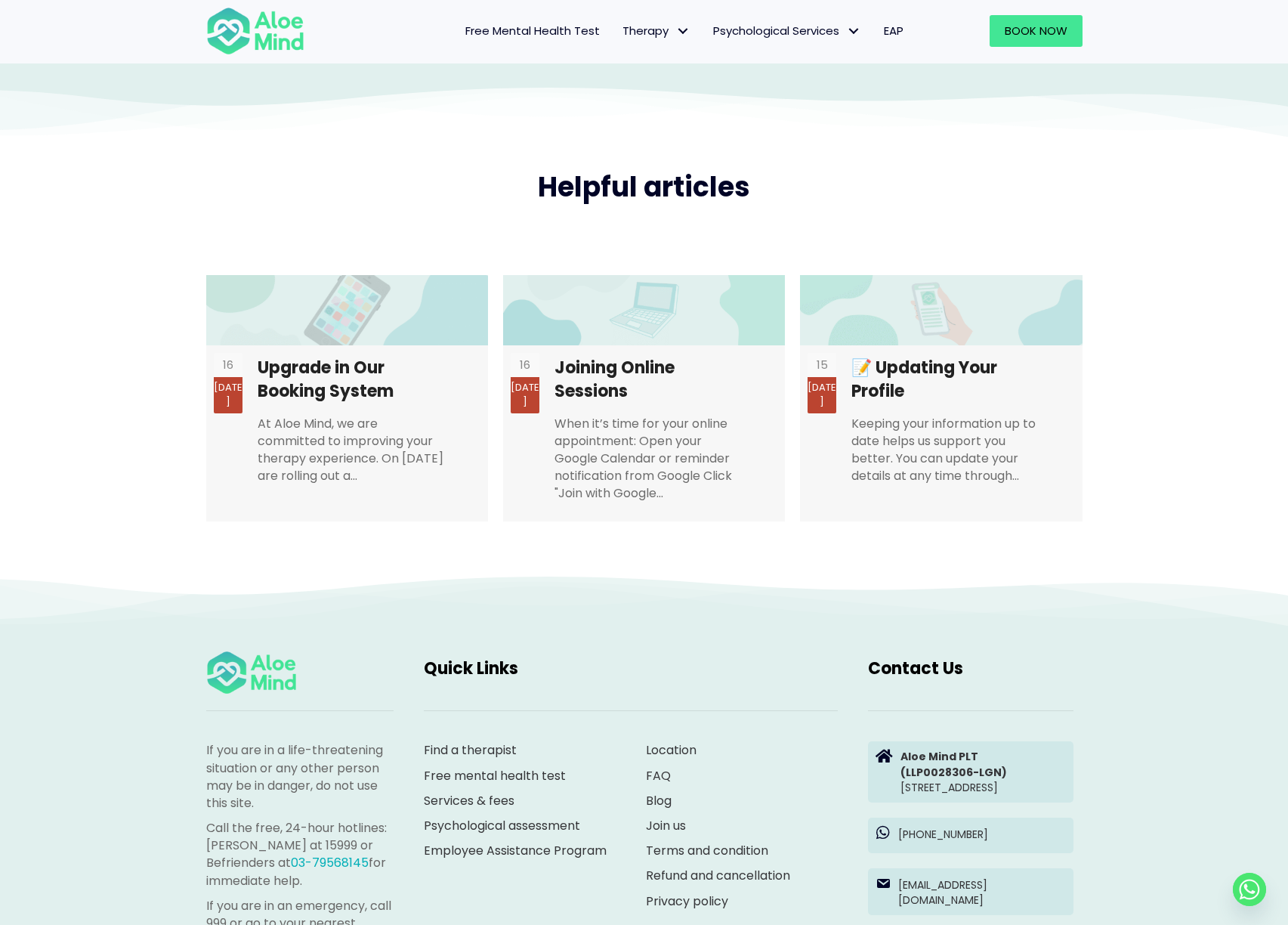
scroll to position [2756, 0]
click at [1032, 31] on span "Book Now" at bounding box center [1036, 30] width 63 height 16
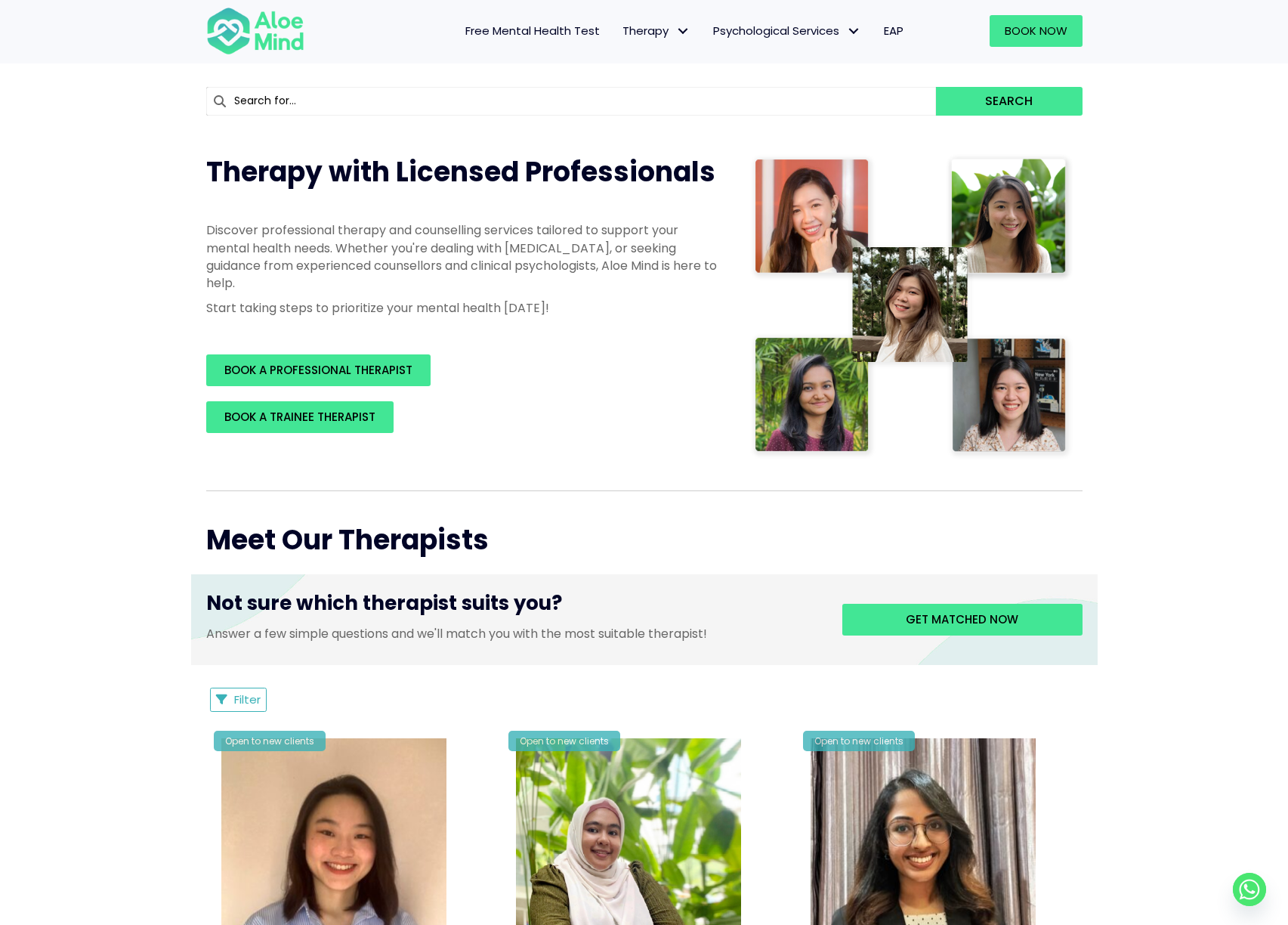
scroll to position [121, 0]
click at [310, 373] on span "BOOK A PROFESSIONAL THERAPIST" at bounding box center [318, 368] width 188 height 16
